Goal: Task Accomplishment & Management: Manage account settings

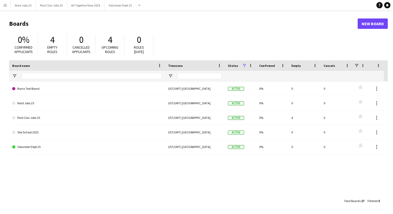
click at [7, 6] on app-icon "Menu" at bounding box center [5, 5] width 4 height 4
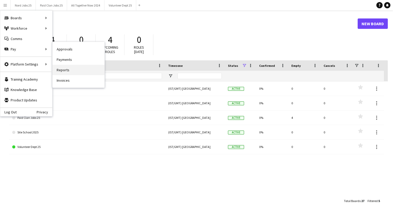
click at [72, 67] on link "Reports" at bounding box center [78, 70] width 52 height 10
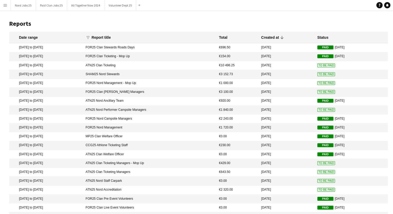
scroll to position [24, 0]
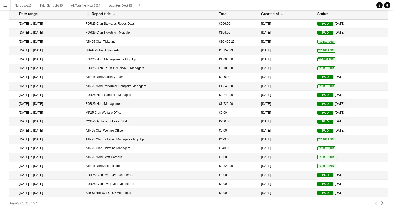
click at [111, 13] on div "Report title" at bounding box center [100, 13] width 19 height 5
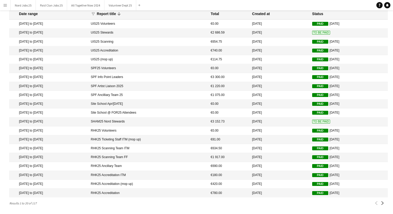
scroll to position [0, 0]
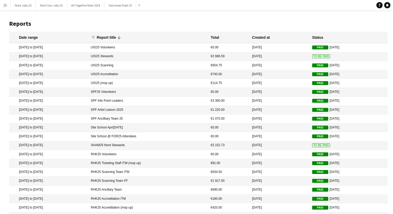
click at [294, 145] on mat-cell "[DATE]" at bounding box center [279, 145] width 60 height 9
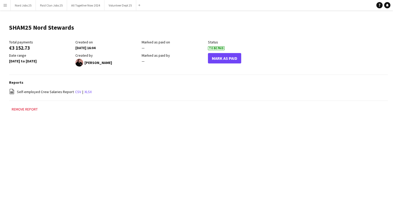
click at [151, 26] on header "SHAM25 Nord Stewards Edit this field" at bounding box center [198, 29] width 378 height 20
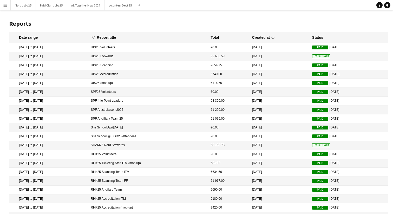
click at [291, 142] on mat-cell "[DATE]" at bounding box center [279, 145] width 60 height 9
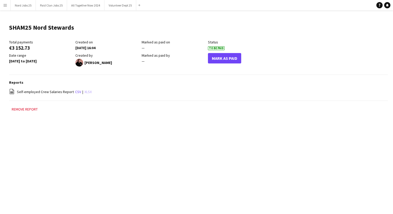
click at [84, 91] on link "xlsx" at bounding box center [87, 91] width 7 height 5
click at [6, 4] on app-icon "Menu" at bounding box center [5, 5] width 4 height 4
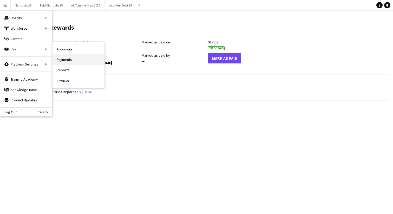
click at [68, 57] on link "Payments" at bounding box center [78, 59] width 52 height 10
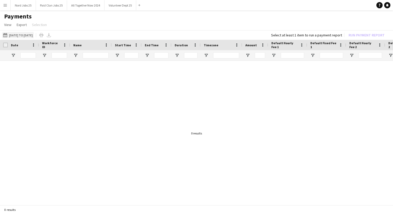
click at [16, 33] on button "01-05-2025 to 31-05-2025 01-05-2025 to 31-05-2025" at bounding box center [18, 35] width 32 height 6
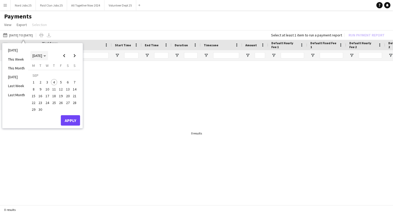
click at [42, 55] on span "[DATE]" at bounding box center [37, 55] width 10 height 5
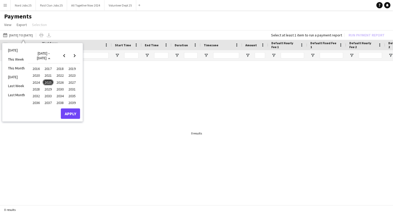
click at [51, 83] on span "2025" at bounding box center [48, 82] width 11 height 6
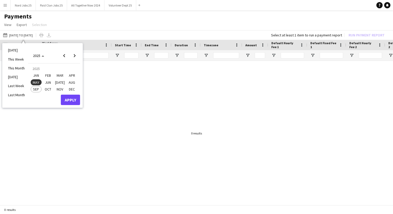
click at [44, 76] on span "FEB" at bounding box center [48, 75] width 11 height 6
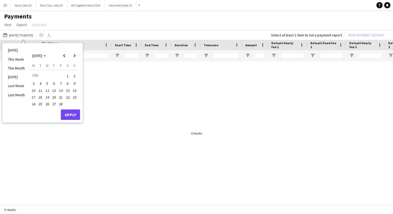
click at [35, 85] on span "3" at bounding box center [33, 83] width 6 height 6
click at [75, 57] on span "Next month" at bounding box center [74, 55] width 10 height 10
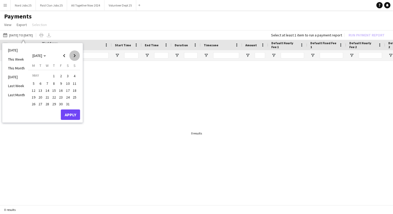
click at [75, 57] on span "Next month" at bounding box center [74, 55] width 10 height 10
click at [66, 55] on span "Previous month" at bounding box center [64, 55] width 10 height 10
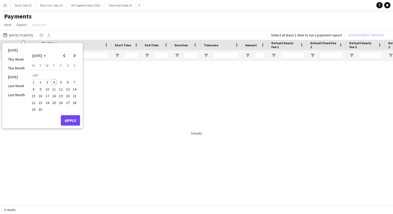
click at [53, 80] on span "4" at bounding box center [54, 82] width 6 height 6
click at [67, 121] on button "Apply" at bounding box center [70, 120] width 19 height 10
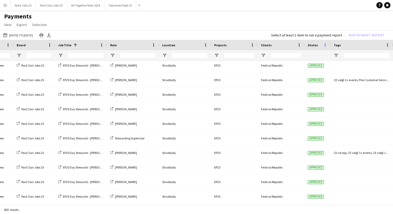
click at [324, 45] on span at bounding box center [325, 45] width 5 height 5
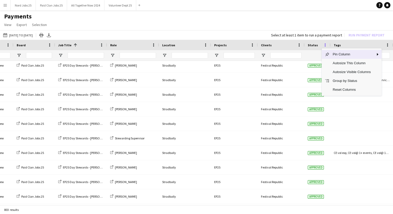
click at [324, 45] on span at bounding box center [325, 45] width 5 height 5
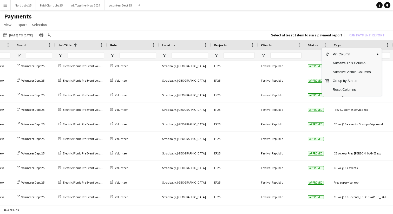
click at [344, 46] on div "Tags" at bounding box center [358, 45] width 50 height 8
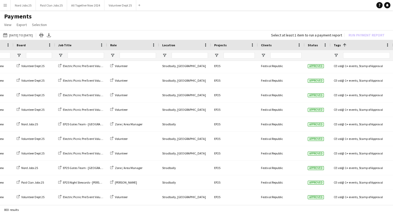
click at [342, 45] on span at bounding box center [344, 45] width 5 height 5
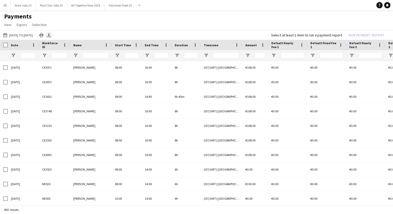
click at [51, 36] on icon "Export XLSX" at bounding box center [49, 35] width 4 height 4
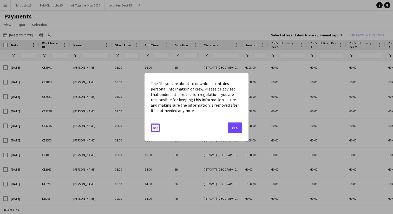
click at [156, 129] on button "No" at bounding box center [155, 127] width 9 height 8
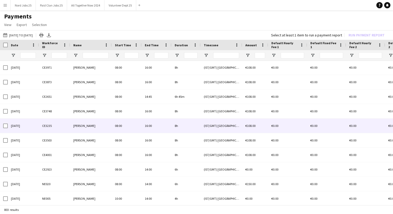
drag, startPoint x: 156, startPoint y: 129, endPoint x: 95, endPoint y: 129, distance: 61.3
click at [149, 129] on div "16:00" at bounding box center [157, 125] width 30 height 14
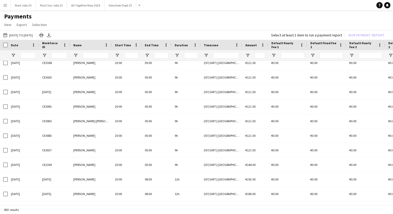
click at [14, 46] on span "Date" at bounding box center [14, 45] width 7 height 4
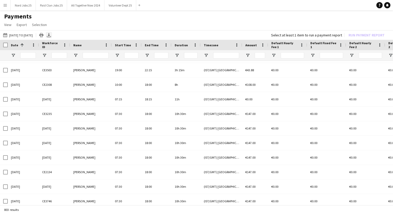
click at [51, 35] on icon "Export XLSX" at bounding box center [49, 35] width 4 height 4
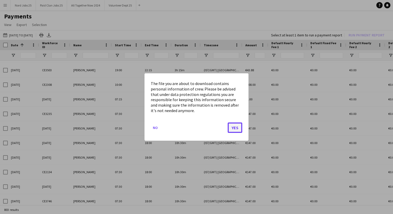
click at [233, 128] on button "Yes" at bounding box center [234, 127] width 15 height 10
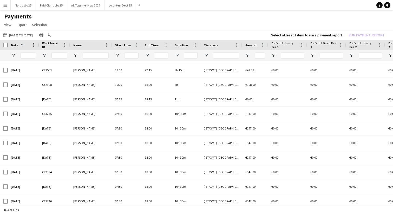
click at [3, 6] on button "Menu" at bounding box center [5, 5] width 10 height 10
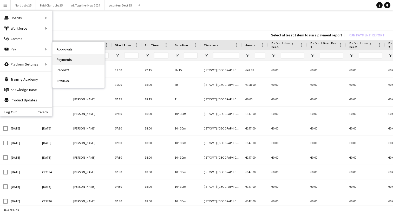
click at [66, 59] on link "Payments" at bounding box center [78, 59] width 52 height 10
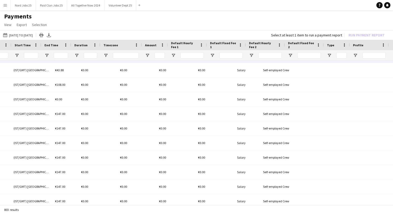
scroll to position [0, 190]
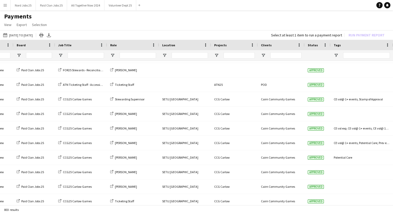
click at [5, 6] on app-icon "Menu" at bounding box center [5, 5] width 4 height 4
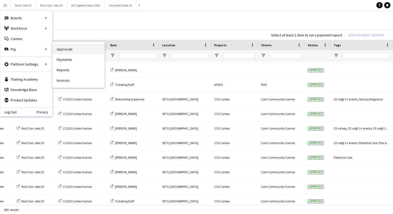
click at [66, 49] on link "Approvals" at bounding box center [78, 49] width 52 height 10
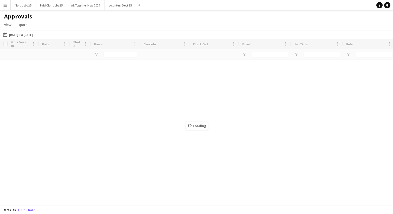
type input "**********"
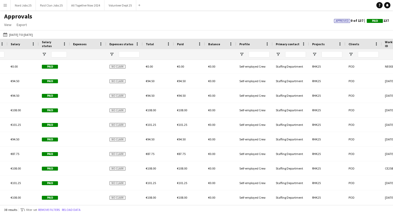
click at [53, 45] on span "Salary status" at bounding box center [51, 44] width 19 height 8
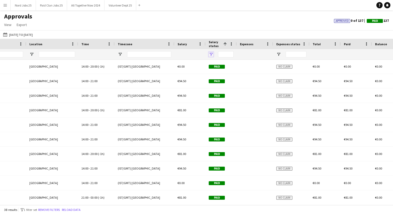
click at [211, 54] on span "Open Filter Menu" at bounding box center [211, 54] width 5 height 5
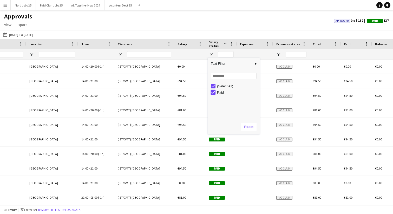
type input "***"
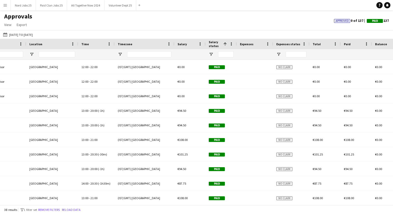
click at [234, 26] on div "Approvals View Customise view Customise filters Reset Filters Reset View Reset …" at bounding box center [196, 21] width 393 height 18
click at [55, 209] on button "Remove filters" at bounding box center [49, 210] width 24 height 6
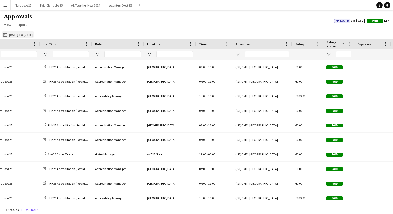
click at [21, 33] on button "26-05-2025 to 09-06-2025 26-05-2025 to 09-06-2025" at bounding box center [18, 34] width 32 height 6
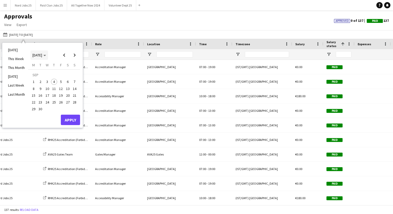
click at [42, 56] on span "[DATE]" at bounding box center [37, 55] width 10 height 5
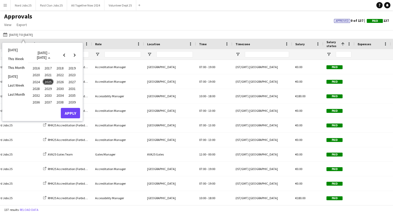
click at [48, 82] on span "2025" at bounding box center [48, 82] width 11 height 6
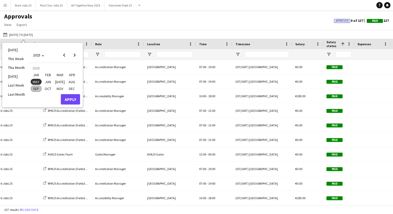
click at [47, 76] on span "FEB" at bounding box center [48, 75] width 11 height 6
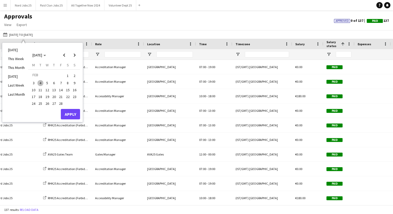
click at [35, 82] on span "3" at bounding box center [33, 83] width 6 height 6
click at [76, 55] on span "Next month" at bounding box center [74, 55] width 10 height 10
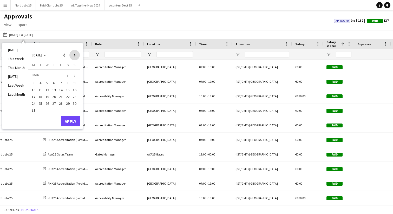
click at [76, 55] on span "Next month" at bounding box center [74, 55] width 10 height 10
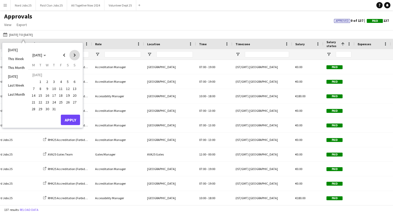
click at [76, 55] on span "Next month" at bounding box center [74, 55] width 10 height 10
click at [54, 81] on span "4" at bounding box center [54, 82] width 6 height 6
click at [71, 122] on button "Apply" at bounding box center [70, 120] width 19 height 10
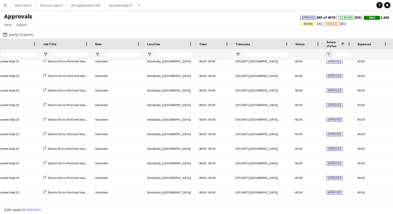
click at [330, 53] on span "Open Filter Menu" at bounding box center [328, 54] width 5 height 5
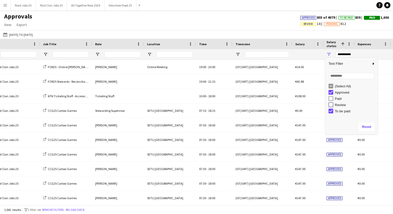
type input "**********"
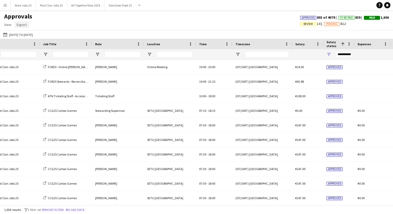
click at [20, 25] on span "Export" at bounding box center [22, 24] width 10 height 5
click at [28, 38] on span "Export as XLSX" at bounding box center [30, 35] width 23 height 5
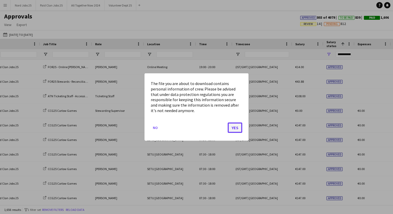
click at [233, 124] on button "Yes" at bounding box center [234, 127] width 15 height 10
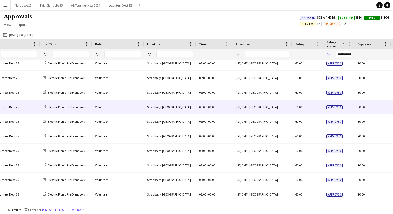
scroll to position [785, 0]
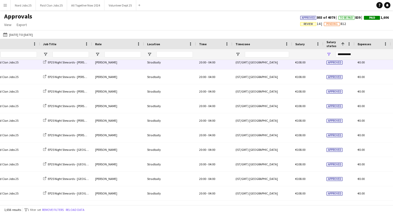
click at [338, 63] on span "Approved" at bounding box center [334, 63] width 16 height 4
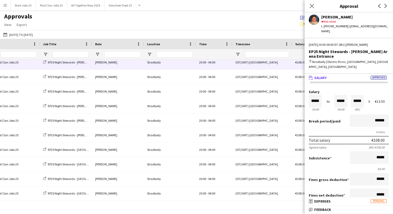
click at [376, 76] on span "Approved" at bounding box center [378, 78] width 16 height 4
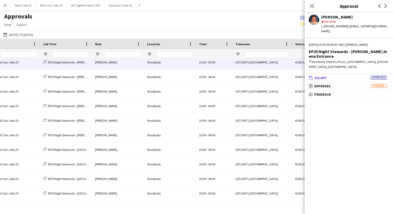
click at [376, 76] on span "Approved" at bounding box center [378, 78] width 16 height 4
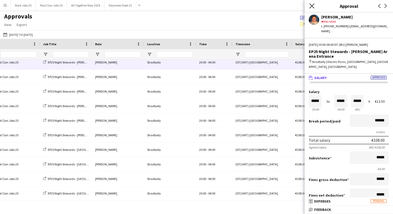
click at [310, 5] on icon at bounding box center [311, 5] width 5 height 5
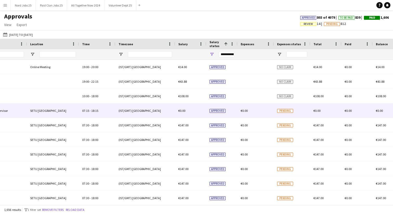
click at [284, 111] on span "Pending" at bounding box center [285, 111] width 16 height 4
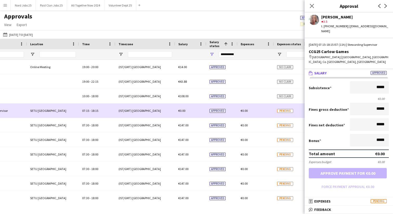
click at [284, 111] on span "Pending" at bounding box center [285, 111] width 16 height 4
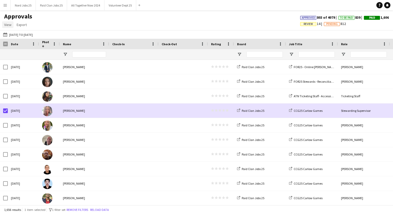
click at [8, 26] on span "View" at bounding box center [7, 24] width 7 height 5
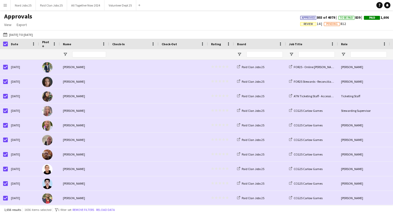
click at [6, 6] on app-icon "Menu" at bounding box center [5, 5] width 4 height 4
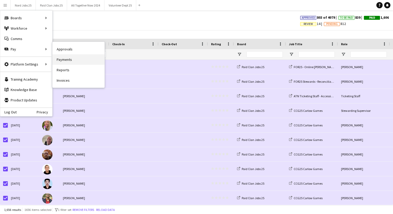
click at [68, 63] on link "Payments" at bounding box center [78, 59] width 52 height 10
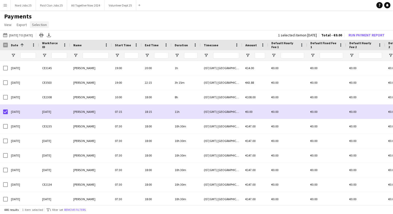
click at [37, 25] on span "Selection" at bounding box center [39, 24] width 15 height 5
click at [71, 26] on app-page-menu "View Customise view Customise filters Reset Filters Reset View Reset All Export…" at bounding box center [196, 25] width 393 height 10
click at [6, 26] on span "View" at bounding box center [7, 24] width 7 height 5
click at [70, 24] on app-page-menu "View Customise view Customise filters Reset Filters Reset View Reset All Export…" at bounding box center [196, 25] width 393 height 10
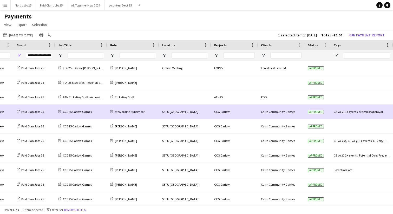
click at [5, 7] on app-icon "Menu" at bounding box center [5, 5] width 4 height 4
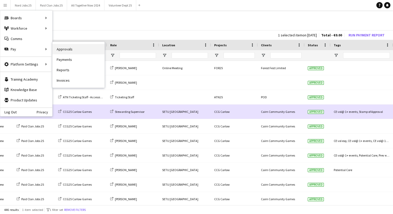
click at [74, 49] on link "Approvals" at bounding box center [78, 49] width 52 height 10
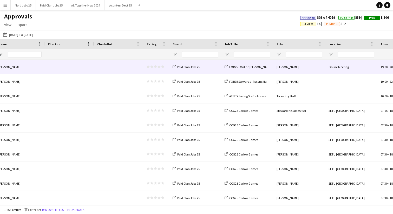
scroll to position [0, 207]
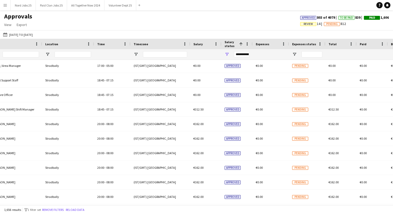
click at [5, 6] on app-icon "Menu" at bounding box center [5, 5] width 4 height 4
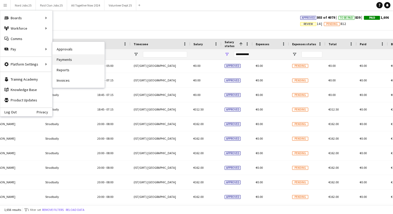
click at [69, 63] on link "Payments" at bounding box center [78, 59] width 52 height 10
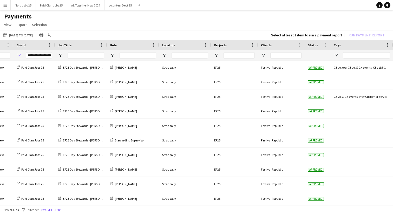
click at [316, 45] on span "Status" at bounding box center [312, 45] width 10 height 4
click at [56, 210] on button "Remove filters" at bounding box center [51, 210] width 24 height 6
click at [311, 45] on span "Status" at bounding box center [310, 45] width 7 height 8
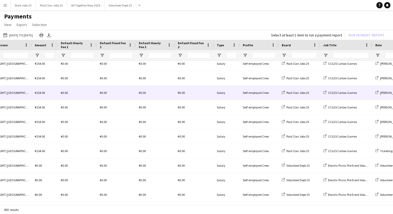
scroll to position [0, 202]
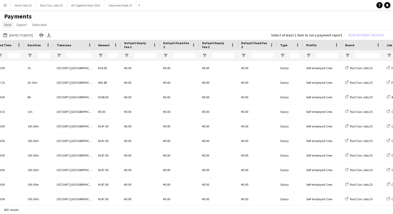
click at [10, 24] on span "View" at bounding box center [7, 24] width 7 height 5
click at [68, 16] on h1 "Payments" at bounding box center [196, 16] width 393 height 8
click at [9, 25] on span "View" at bounding box center [7, 24] width 7 height 5
click at [7, 9] on button "Menu" at bounding box center [5, 5] width 10 height 10
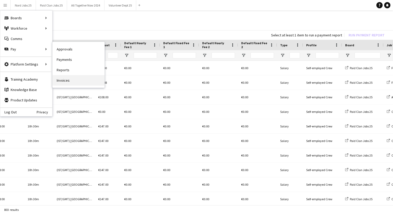
click at [68, 78] on link "Invoices" at bounding box center [78, 80] width 52 height 10
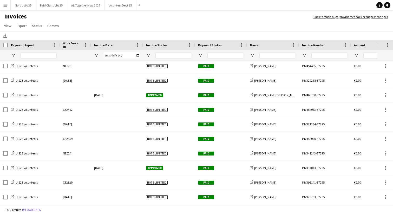
click at [25, 46] on span "Payment Report" at bounding box center [23, 45] width 24 height 4
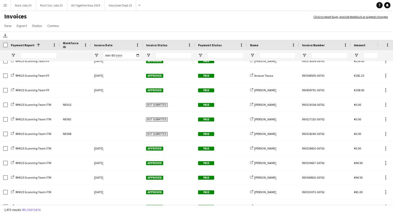
click at [101, 43] on span "Invoice Date" at bounding box center [103, 45] width 18 height 4
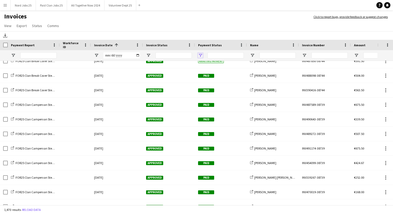
click at [200, 54] on span "Open Filter Menu" at bounding box center [200, 55] width 5 height 5
type input "**********"
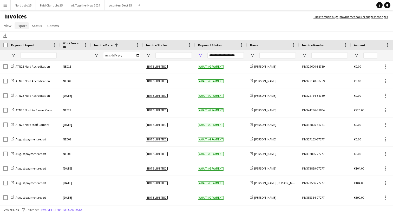
click at [21, 28] on span "Export" at bounding box center [22, 25] width 10 height 5
click at [28, 39] on span "Export as XLSX" at bounding box center [30, 37] width 23 height 5
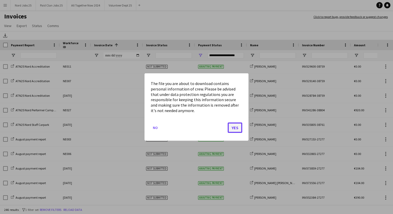
click at [234, 128] on button "Yes" at bounding box center [234, 127] width 15 height 10
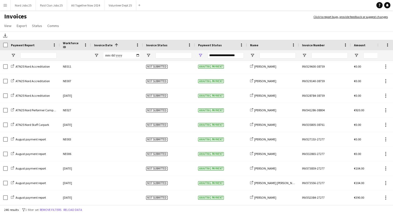
click at [6, 4] on app-icon "Menu" at bounding box center [5, 5] width 4 height 4
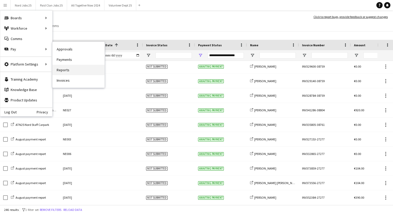
click at [73, 69] on link "Reports" at bounding box center [78, 70] width 52 height 10
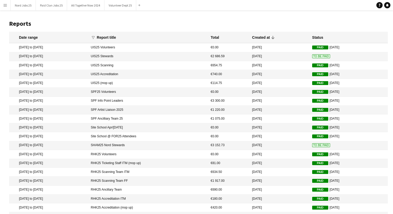
click at [22, 39] on div "Date range" at bounding box center [28, 37] width 19 height 5
click at [268, 37] on div "Created at" at bounding box center [261, 37] width 18 height 5
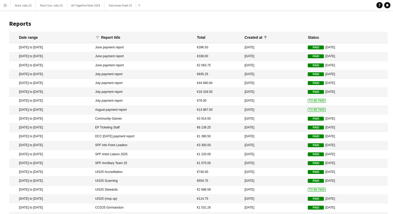
click at [268, 37] on icon at bounding box center [265, 37] width 6 height 6
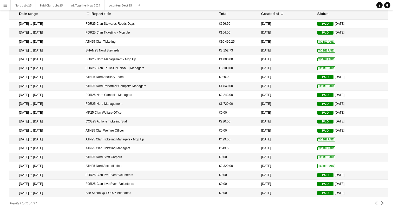
scroll to position [23, 0]
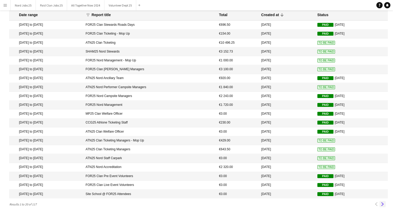
click at [382, 203] on app-icon "Next" at bounding box center [382, 204] width 4 height 4
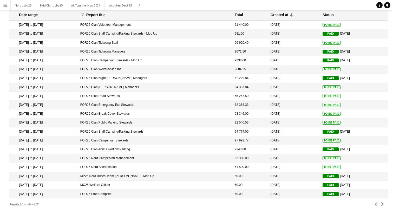
scroll to position [0, 0]
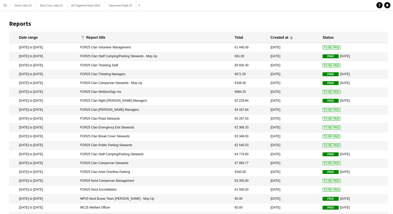
click at [5, 5] on app-icon "Menu" at bounding box center [5, 5] width 4 height 4
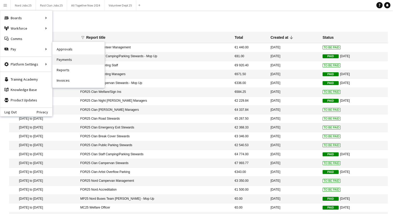
click at [64, 56] on link "Payments" at bounding box center [78, 59] width 52 height 10
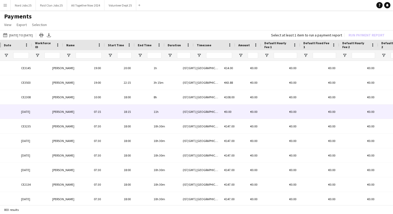
scroll to position [0, 33]
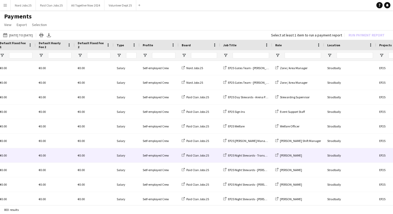
scroll to position [3667, 0]
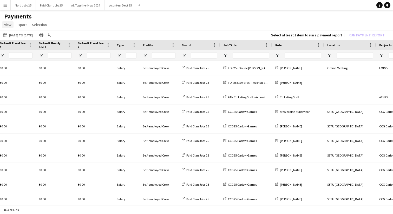
click at [10, 25] on span "View" at bounding box center [7, 24] width 7 height 5
click at [6, 4] on app-icon "Menu" at bounding box center [5, 5] width 4 height 4
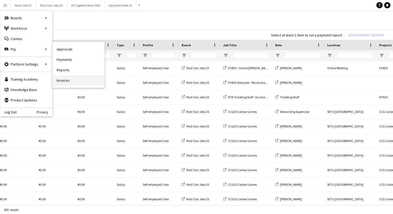
click at [66, 81] on link "Invoices" at bounding box center [78, 80] width 52 height 10
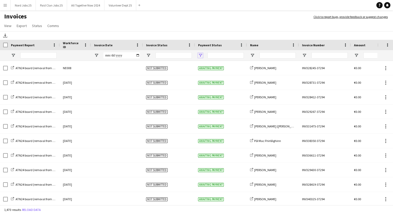
click at [200, 55] on span "Open Filter Menu" at bounding box center [200, 55] width 5 height 5
type input "**********"
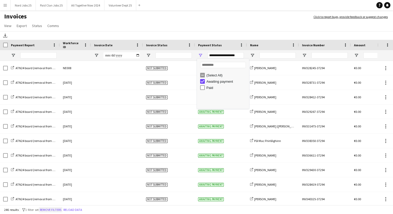
click at [53, 210] on button "Remove filters" at bounding box center [51, 210] width 24 height 6
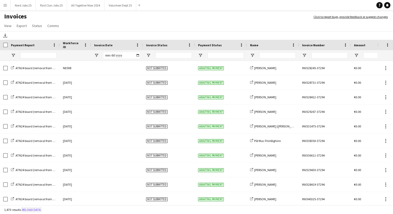
click at [29, 207] on button "Reload data" at bounding box center [31, 210] width 21 height 6
click at [200, 55] on span "Open Filter Menu" at bounding box center [200, 55] width 5 height 5
type input "**********"
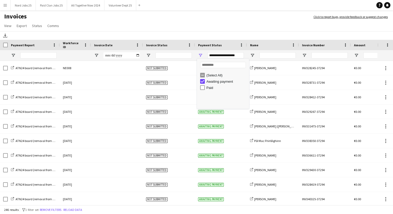
click at [206, 28] on app-page-menu "View Customise view Customise filters Reset Filters Reset View Reset All Export…" at bounding box center [196, 26] width 393 height 10
click at [4, 25] on span "View" at bounding box center [7, 25] width 7 height 5
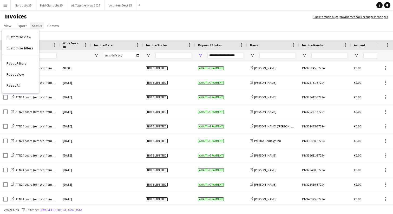
click at [35, 26] on span "Status" at bounding box center [37, 25] width 10 height 5
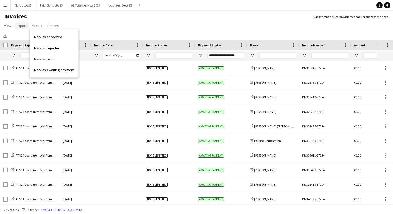
click at [22, 26] on span "Export" at bounding box center [22, 25] width 10 height 5
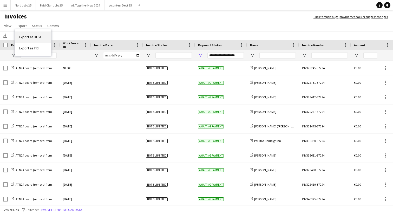
click at [23, 35] on span "Export as XLSX" at bounding box center [30, 37] width 23 height 5
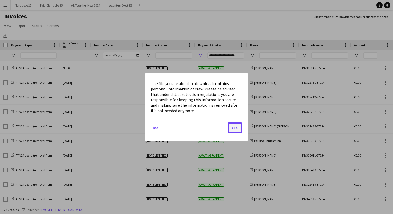
click at [234, 128] on button "Yes" at bounding box center [234, 127] width 15 height 10
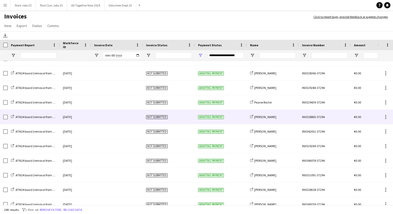
scroll to position [458, 0]
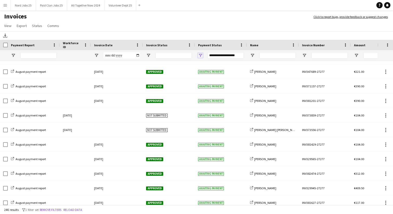
click at [198, 54] on span "Open Filter Menu" at bounding box center [200, 55] width 5 height 5
click at [149, 56] on span "Open Filter Menu" at bounding box center [148, 55] width 5 height 5
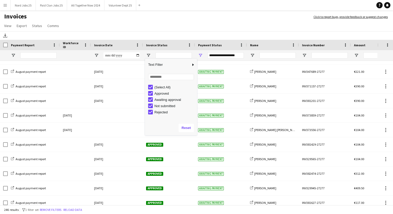
click at [189, 33] on div "Download" at bounding box center [196, 35] width 393 height 9
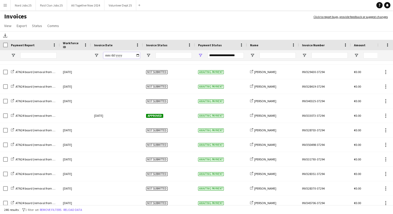
click at [121, 57] on input "Invoice Date Filter Input" at bounding box center [121, 55] width 36 height 6
click at [52, 36] on div "Download" at bounding box center [196, 35] width 393 height 9
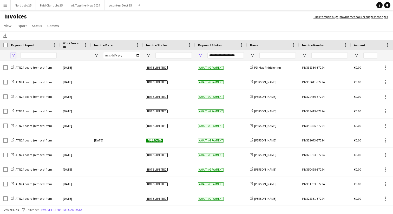
click at [13, 55] on span "Open Filter Menu" at bounding box center [13, 55] width 5 height 5
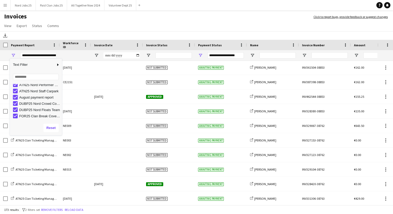
type input "**********"
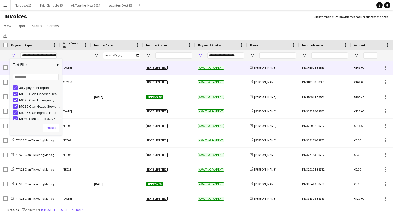
click at [97, 74] on div at bounding box center [117, 67] width 52 height 14
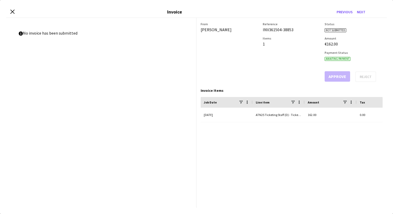
click at [15, 13] on div "Close invoice dialog Invoice Previous Next" at bounding box center [196, 12] width 380 height 12
click at [14, 10] on icon at bounding box center [12, 11] width 5 height 5
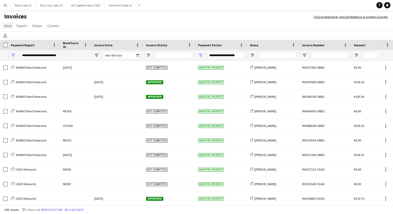
click at [8, 24] on span "View" at bounding box center [7, 25] width 7 height 5
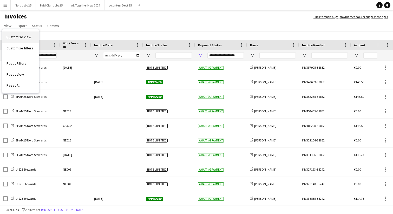
click at [11, 36] on span "Customise view" at bounding box center [18, 37] width 25 height 5
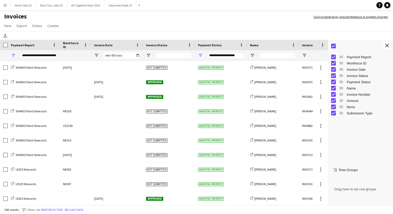
click at [11, 36] on div "Download" at bounding box center [196, 35] width 393 height 9
click at [387, 47] on app-icon "Close tool panel" at bounding box center [387, 46] width 4 height 4
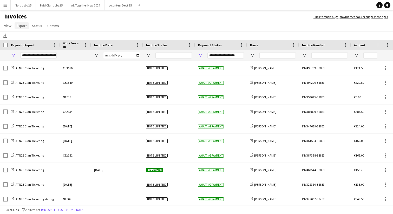
click at [23, 26] on span "Export" at bounding box center [22, 25] width 10 height 5
click at [28, 41] on link "Export as XLSX" at bounding box center [33, 36] width 36 height 11
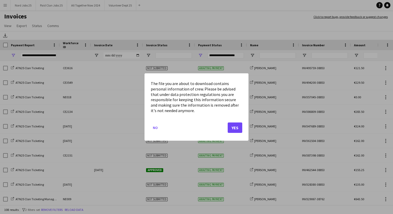
click at [234, 133] on mat-dialog-actions "No Yes" at bounding box center [196, 129] width 91 height 22
click at [237, 127] on button "Yes" at bounding box center [234, 127] width 15 height 10
